Goal: Use online tool/utility: Utilize a website feature to perform a specific function

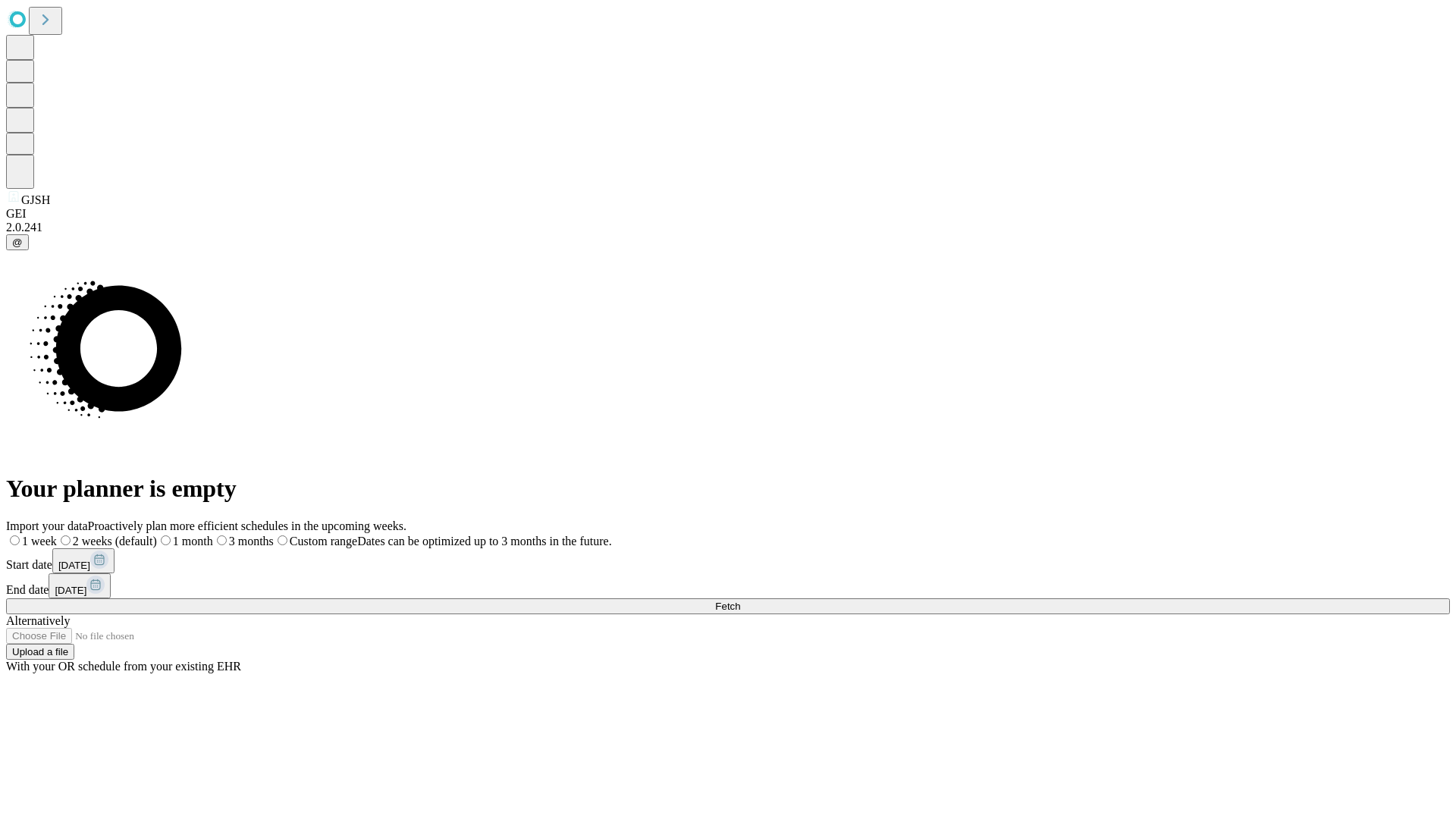
click at [740, 600] on span "Fetch" at bounding box center [727, 606] width 25 height 12
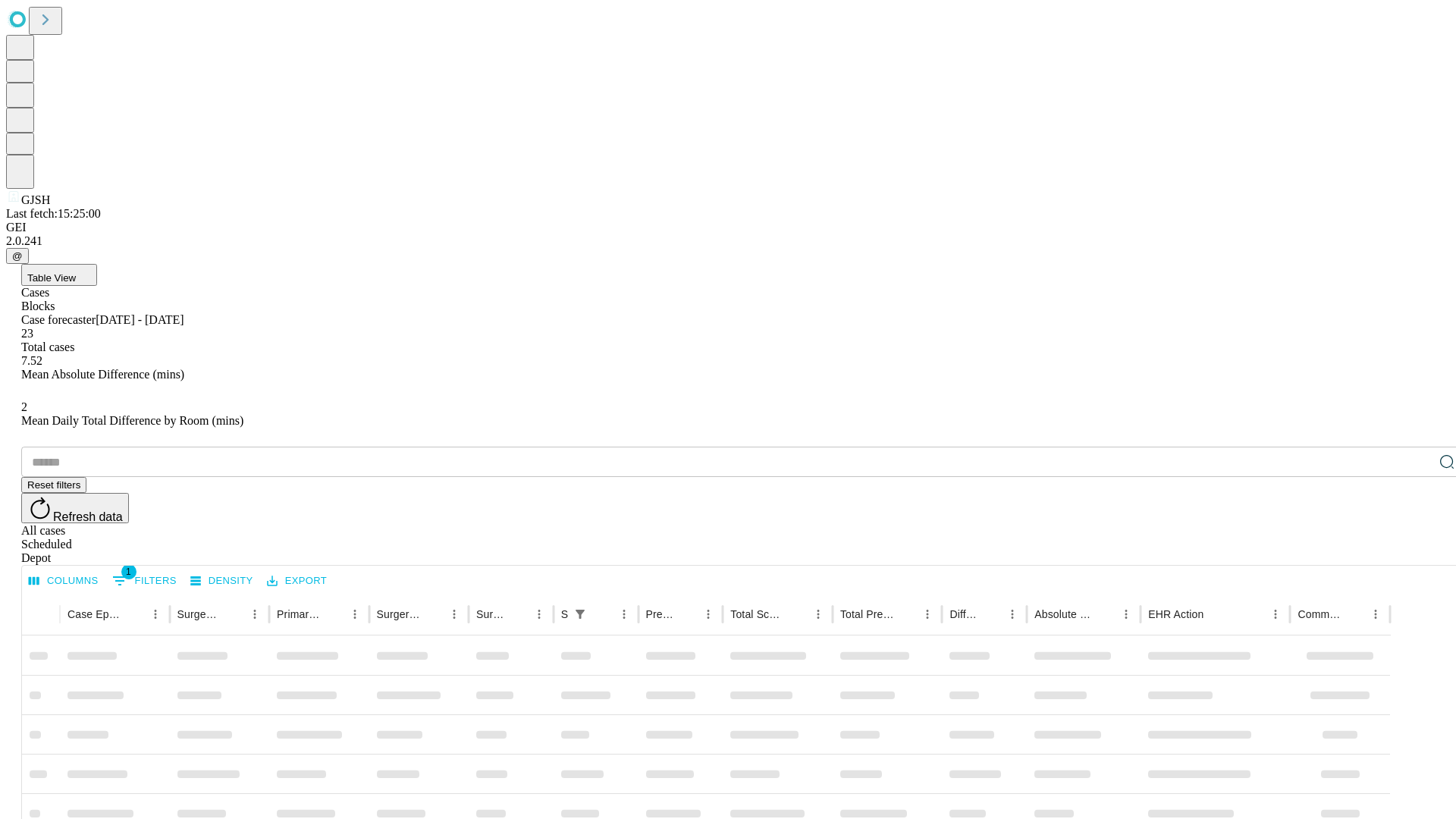
click at [76, 272] on span "Table View" at bounding box center [51, 278] width 48 height 12
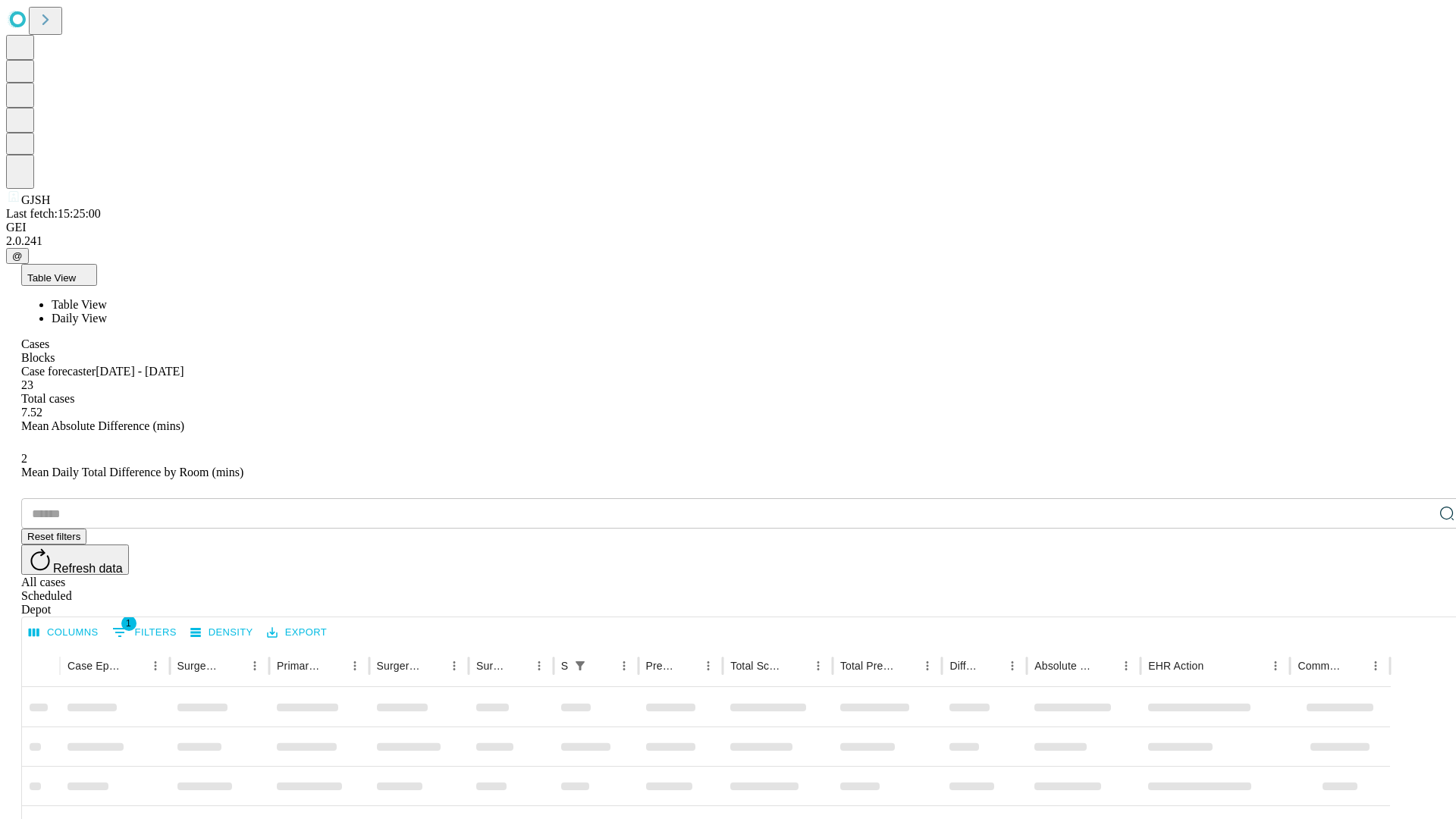
click at [107, 312] on span "Daily View" at bounding box center [79, 318] width 55 height 13
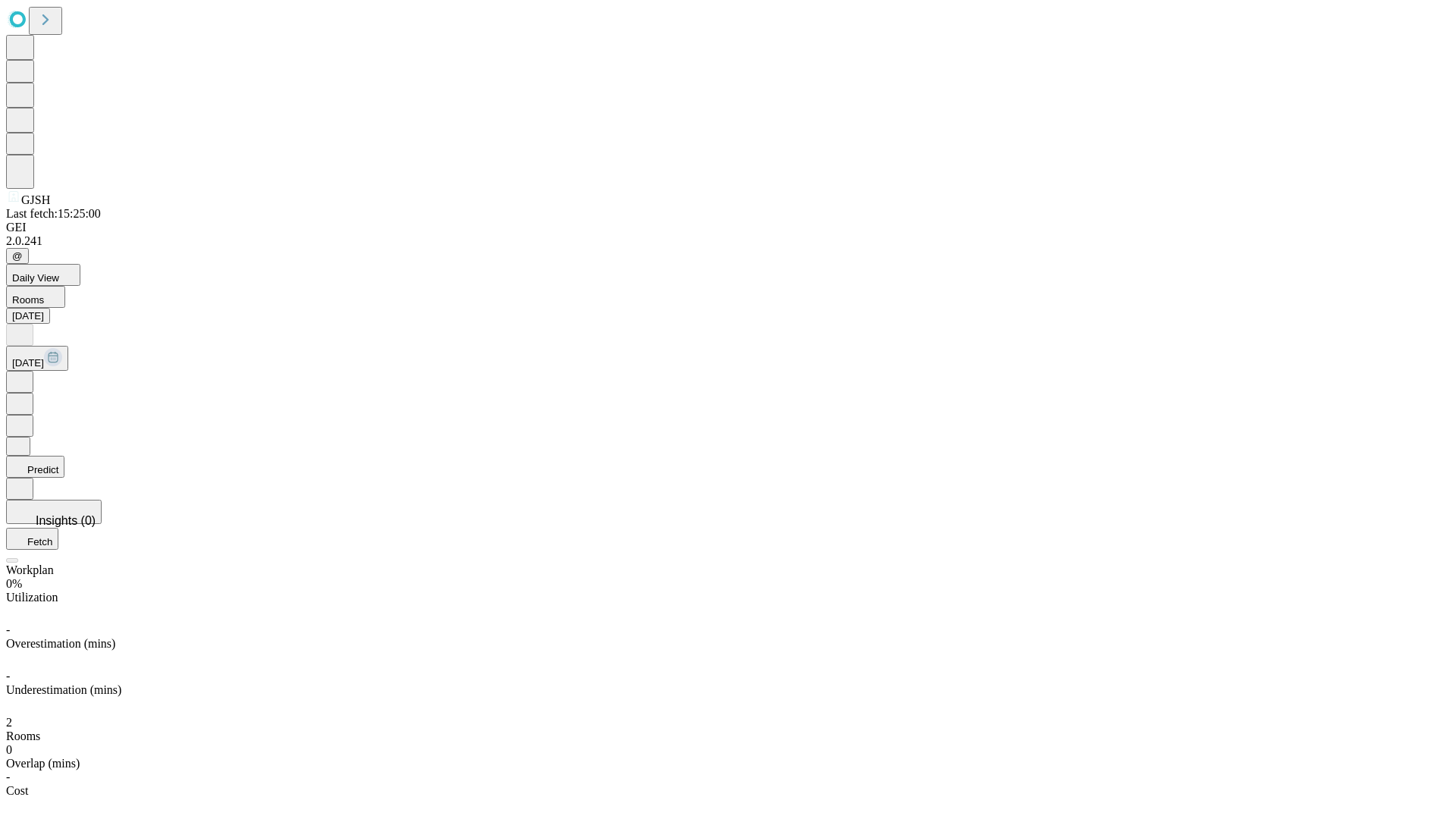
click at [64, 456] on button "Predict" at bounding box center [34, 467] width 58 height 22
